Goal: Understand site structure: Understand site structure

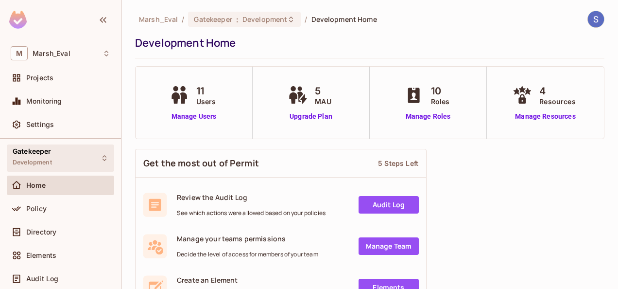
click at [86, 161] on div "Gatekeeper Development" at bounding box center [60, 157] width 107 height 27
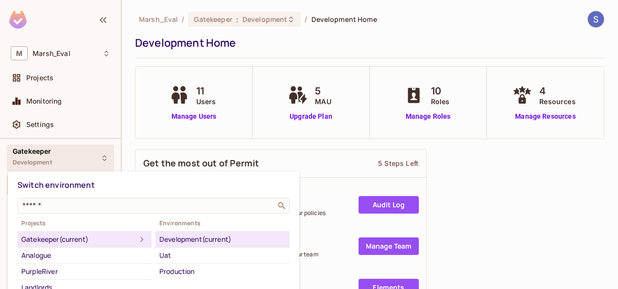
click at [198, 238] on div "Development (current)" at bounding box center [222, 239] width 126 height 12
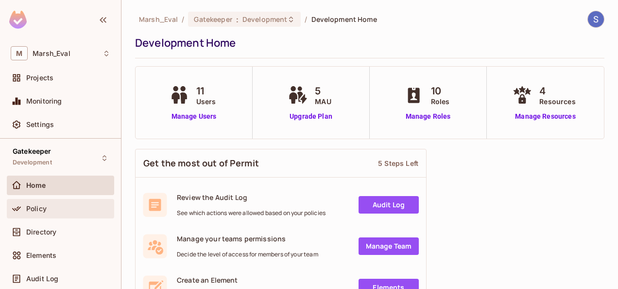
click at [46, 205] on span "Policy" at bounding box center [36, 208] width 20 height 8
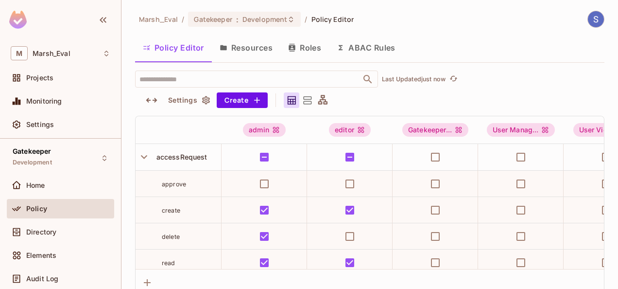
click at [194, 50] on button "Policy Editor" at bounding box center [173, 47] width 77 height 24
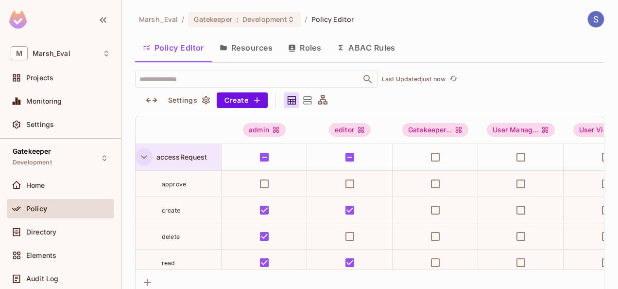
click at [146, 156] on icon "button" at bounding box center [144, 157] width 6 height 4
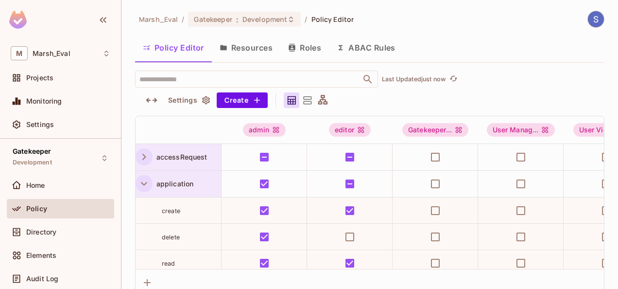
click at [146, 183] on icon "button" at bounding box center [144, 184] width 6 height 4
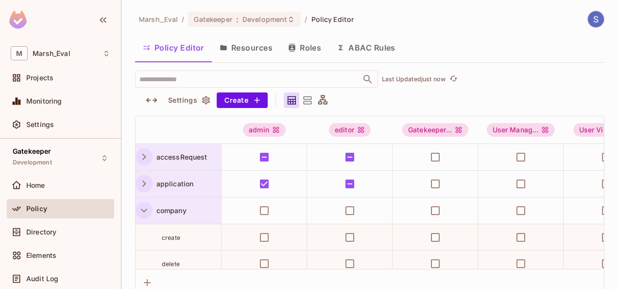
click at [145, 208] on icon "button" at bounding box center [143, 210] width 13 height 13
click at [144, 231] on icon "button" at bounding box center [143, 236] width 13 height 13
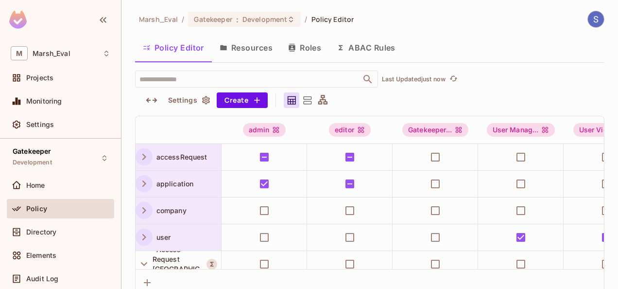
scroll to position [85, 0]
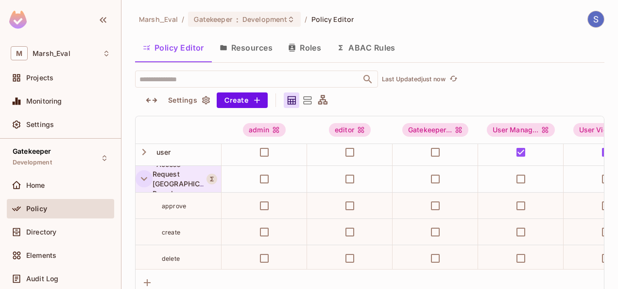
click at [140, 180] on icon "button" at bounding box center [143, 178] width 13 height 13
click at [142, 201] on icon "button" at bounding box center [143, 205] width 13 height 13
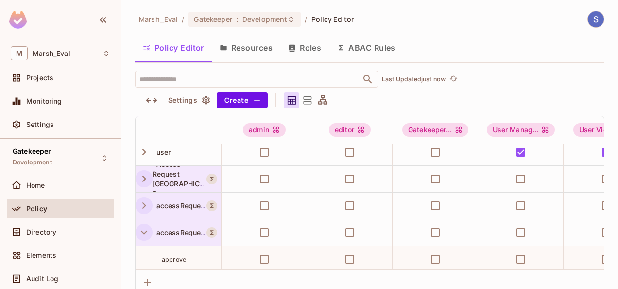
click at [147, 225] on icon "button" at bounding box center [143, 231] width 13 height 13
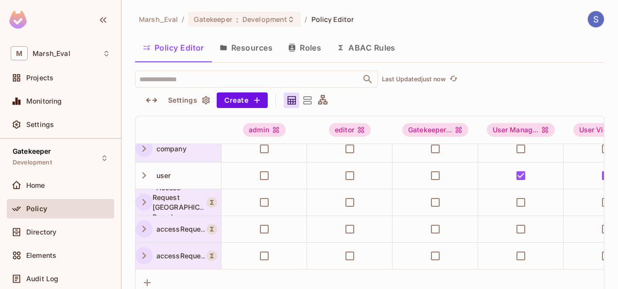
scroll to position [0, 0]
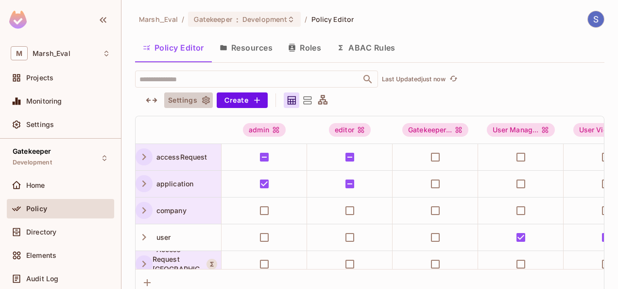
click at [206, 98] on icon "button" at bounding box center [206, 100] width 10 height 10
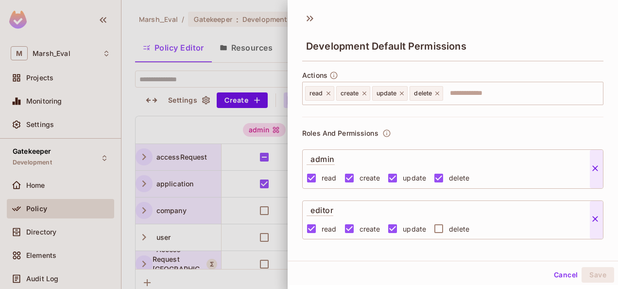
click at [256, 71] on div at bounding box center [309, 144] width 618 height 289
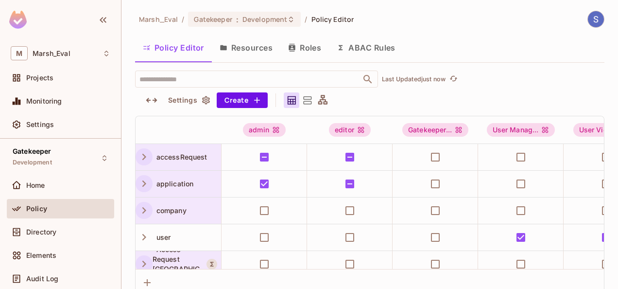
click at [254, 56] on button "Resources" at bounding box center [246, 47] width 68 height 24
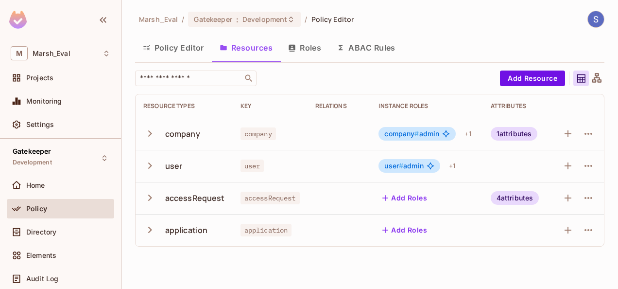
click at [152, 135] on icon "button" at bounding box center [149, 133] width 13 height 13
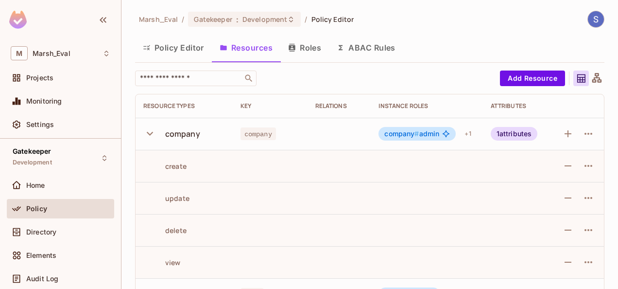
click at [152, 135] on icon "button" at bounding box center [149, 133] width 13 height 13
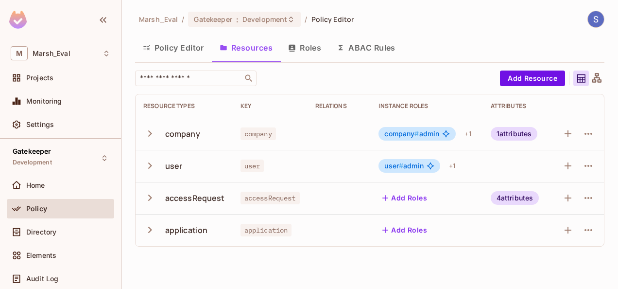
click at [152, 135] on icon "button" at bounding box center [149, 133] width 13 height 13
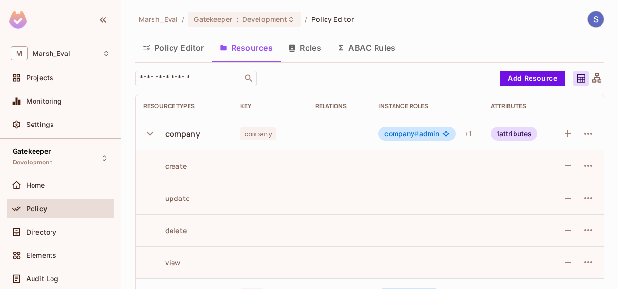
click at [152, 135] on icon "button" at bounding box center [149, 133] width 13 height 13
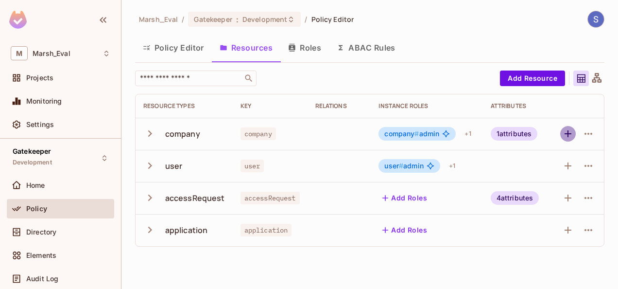
click at [566, 136] on icon "button" at bounding box center [568, 134] width 12 height 12
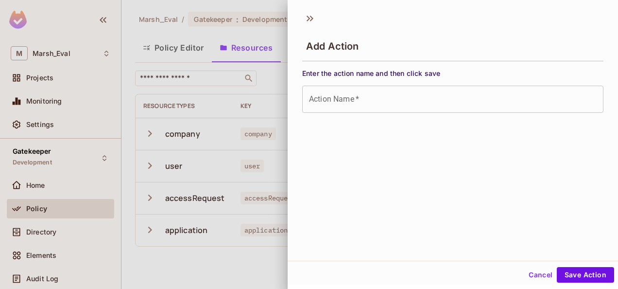
click at [205, 265] on div at bounding box center [309, 144] width 618 height 289
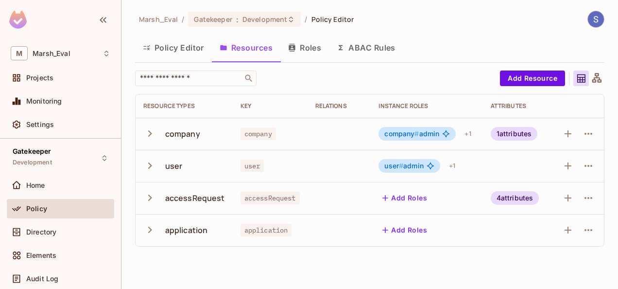
click at [37, 205] on span "Policy" at bounding box center [36, 208] width 21 height 8
